Goal: Information Seeking & Learning: Learn about a topic

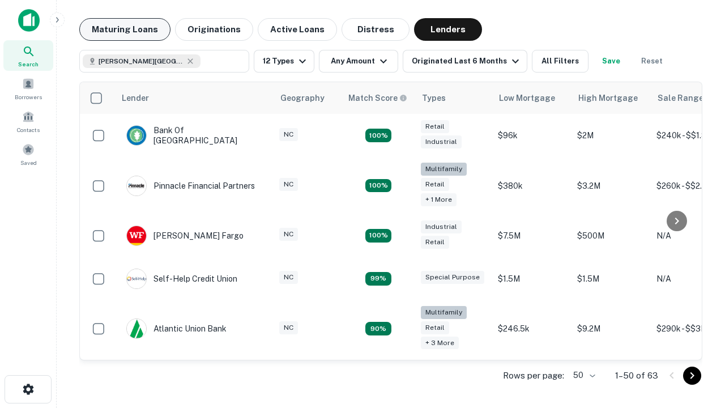
click at [125, 29] on button "Maturing Loans" at bounding box center [124, 29] width 91 height 23
